Goal: Find specific page/section: Find specific page/section

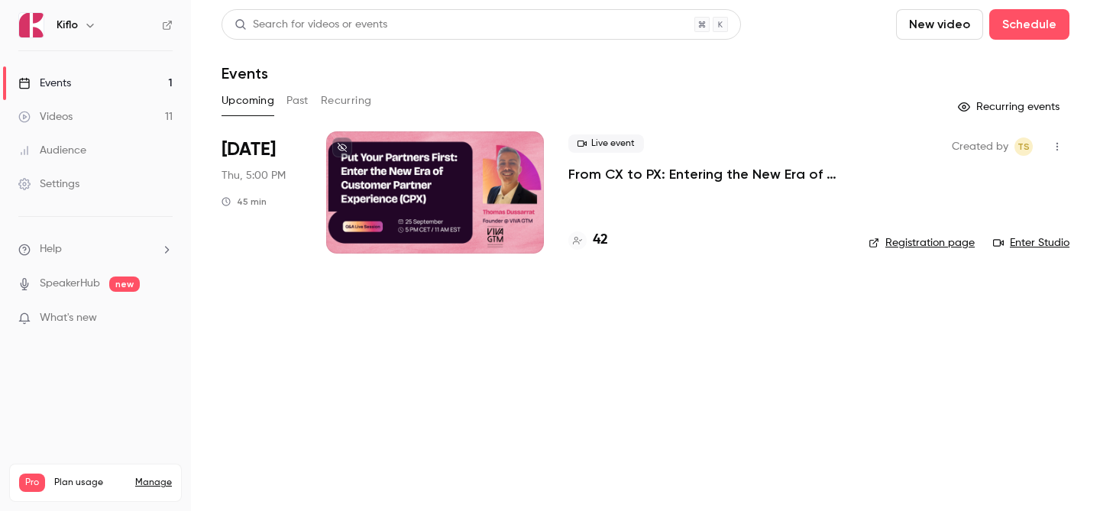
click at [148, 85] on link "Events 1" at bounding box center [95, 83] width 191 height 34
click at [111, 124] on link "Videos 11" at bounding box center [95, 117] width 191 height 34
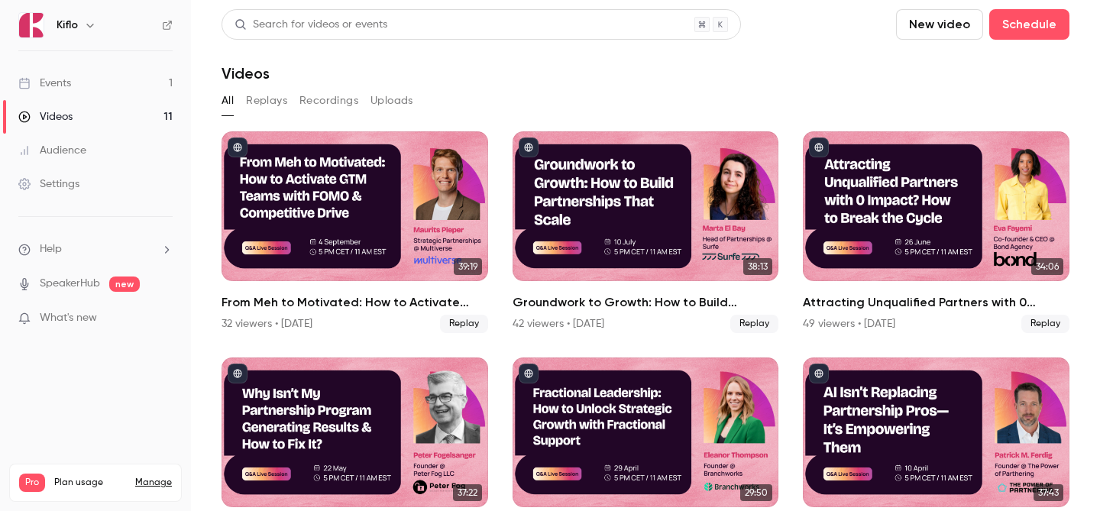
click at [105, 89] on link "Events 1" at bounding box center [95, 83] width 191 height 34
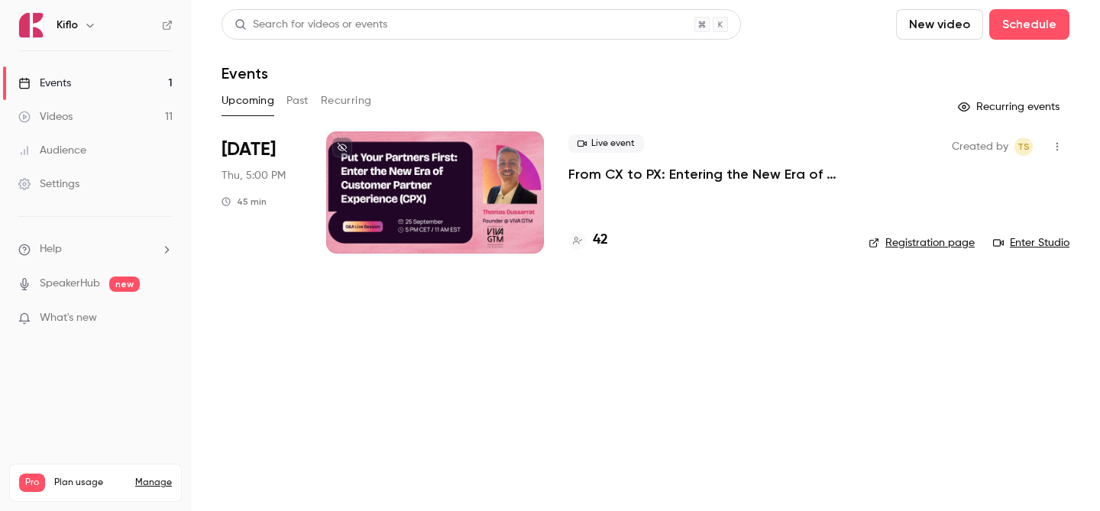
click at [536, 210] on div at bounding box center [435, 192] width 218 height 122
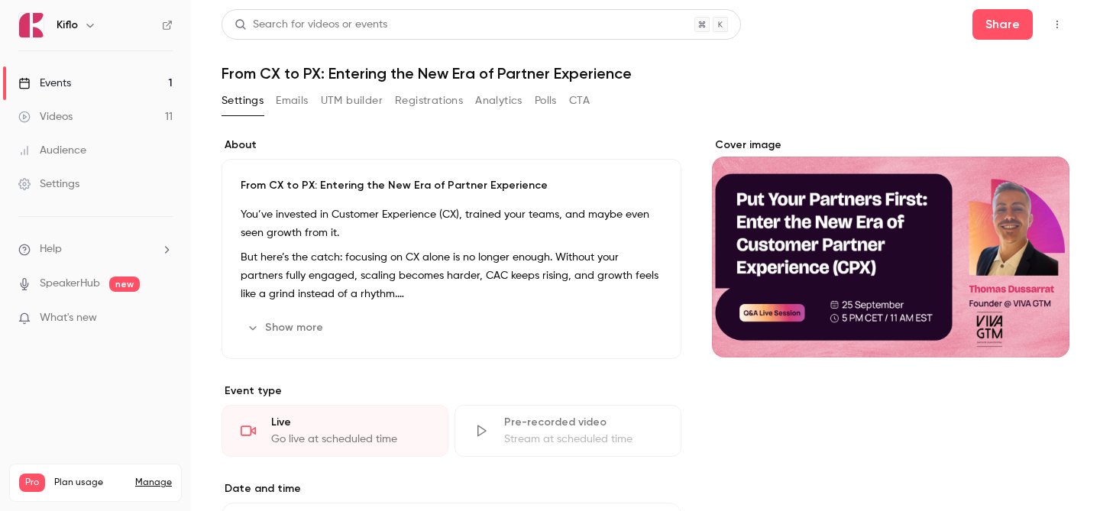
click at [448, 103] on button "Registrations" at bounding box center [429, 101] width 68 height 24
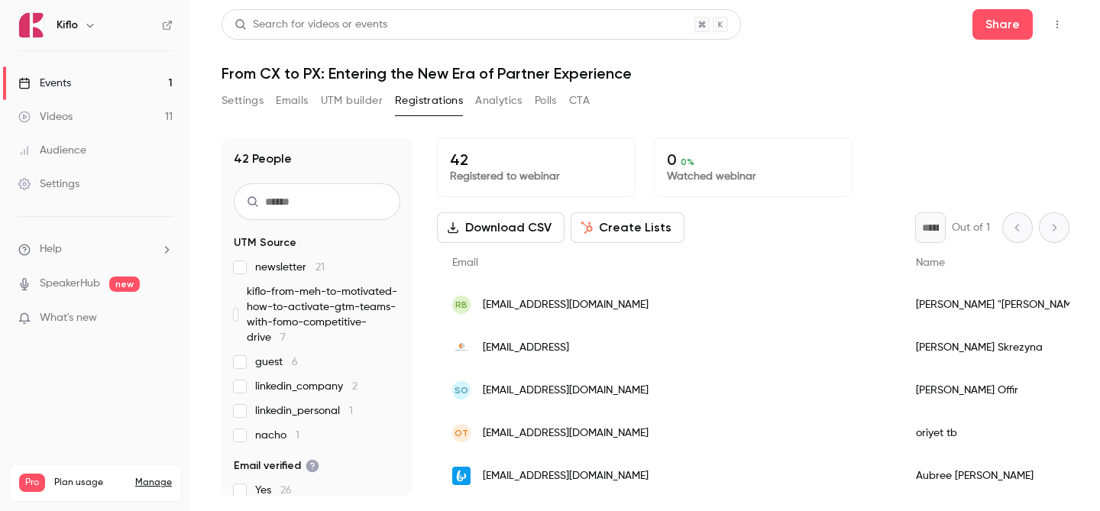
click at [283, 184] on input "text" at bounding box center [317, 201] width 166 height 37
click at [334, 103] on button "UTM builder" at bounding box center [352, 101] width 62 height 24
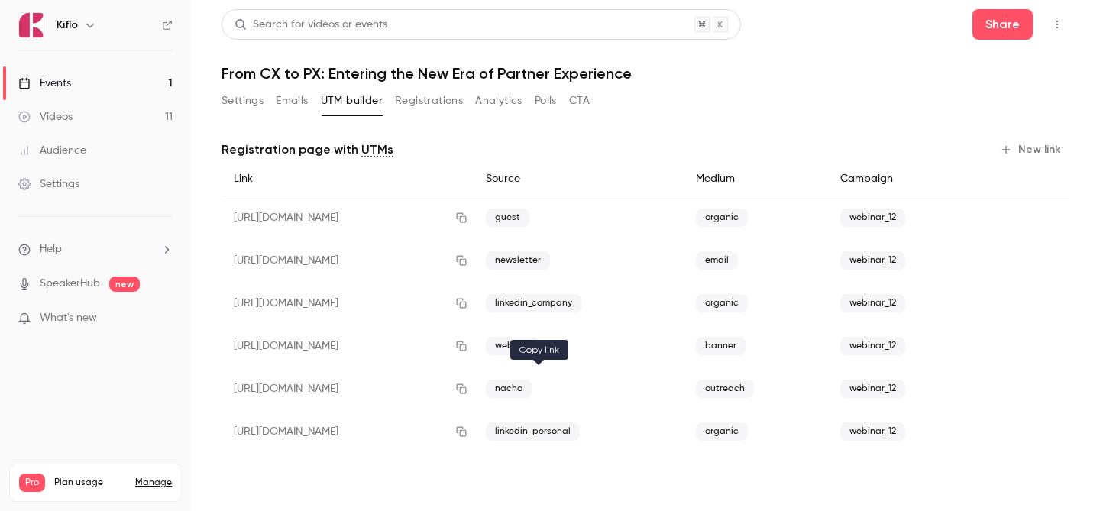
click at [467, 387] on icon "button" at bounding box center [461, 388] width 12 height 11
drag, startPoint x: 567, startPoint y: 177, endPoint x: 963, endPoint y: 172, distance: 396.3
click at [963, 172] on div "Link Source Medium Campaign" at bounding box center [645, 179] width 848 height 34
click at [415, 328] on div "[URL][DOMAIN_NAME]" at bounding box center [347, 346] width 252 height 43
click at [119, 89] on link "Events 1" at bounding box center [95, 83] width 191 height 34
